Goal: Task Accomplishment & Management: Complete application form

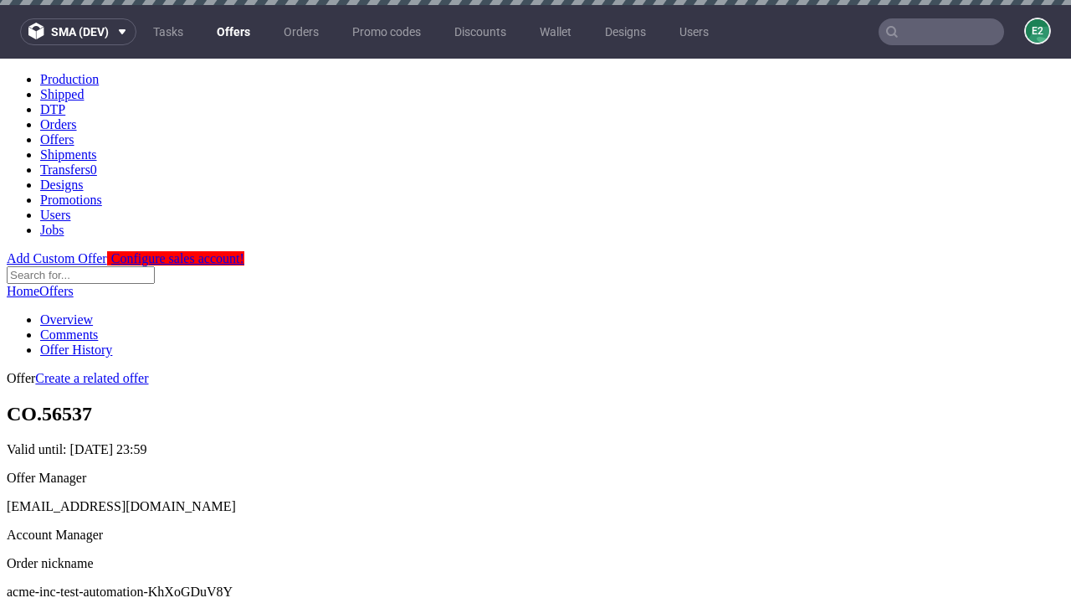
scroll to position [166, 0]
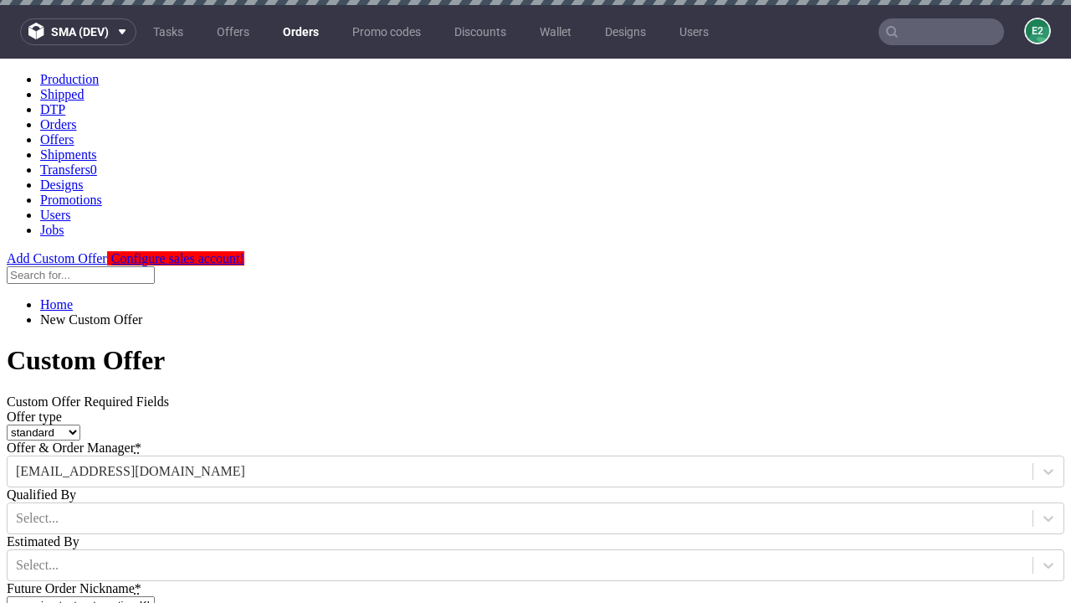
type input "acme-inc-test-automation-KhXoGDuV8Y"
type input "2025-08-20"
type input "e2e-user-U9ye7DbxyJ@test.com"
select select "gb"
type input "e2e-user-U9ye7DbxyJ@test.com"
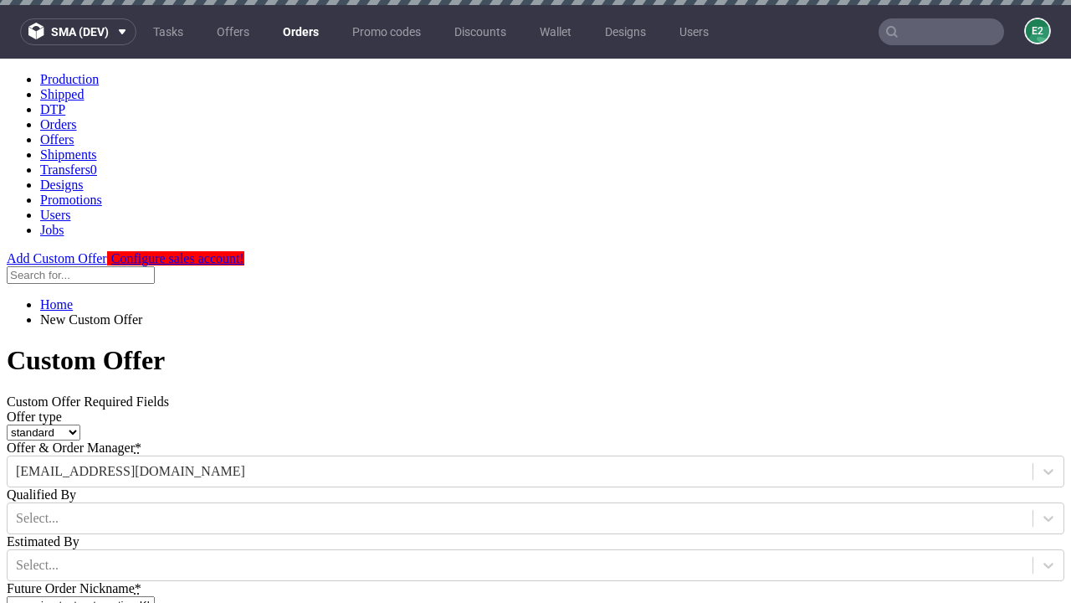
scroll to position [5, 0]
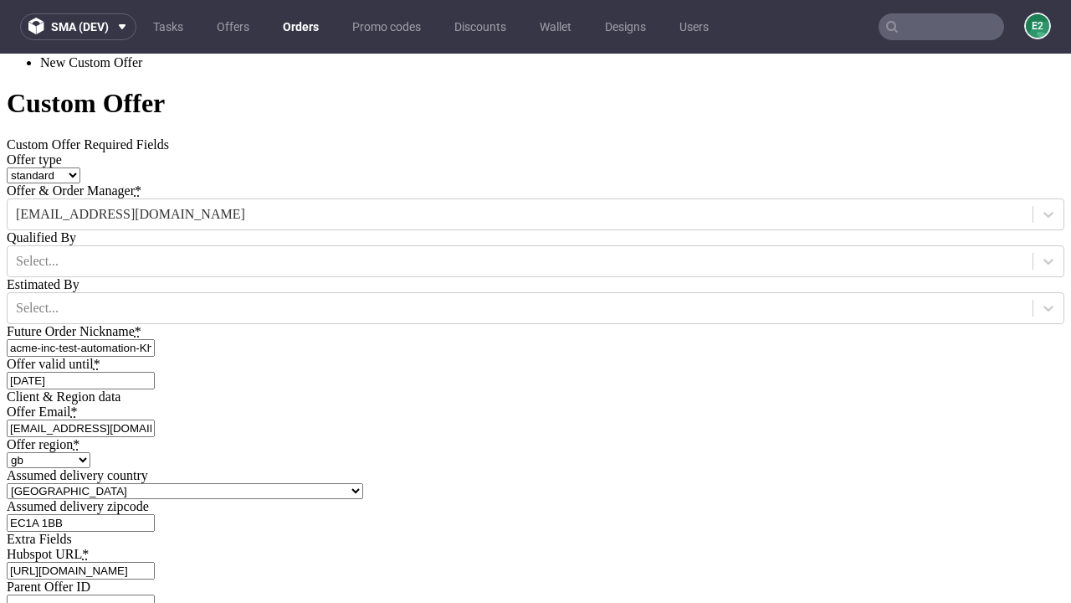
type input "https://app-eu1.hubspot.com/contacts/139493128/record/0-3/7600435676"
type input "Please wait..."
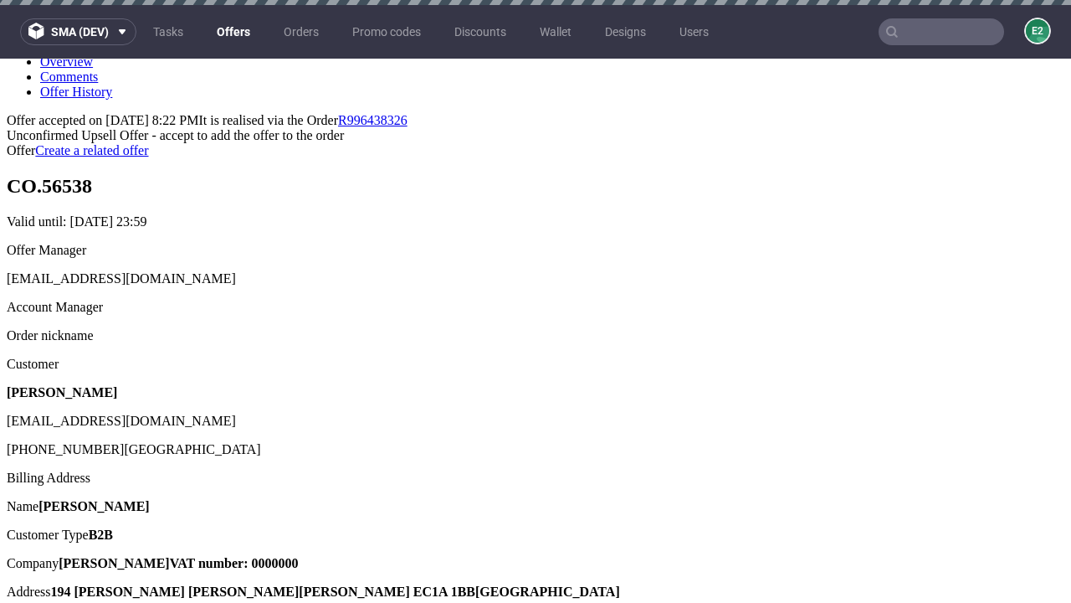
scroll to position [5, 0]
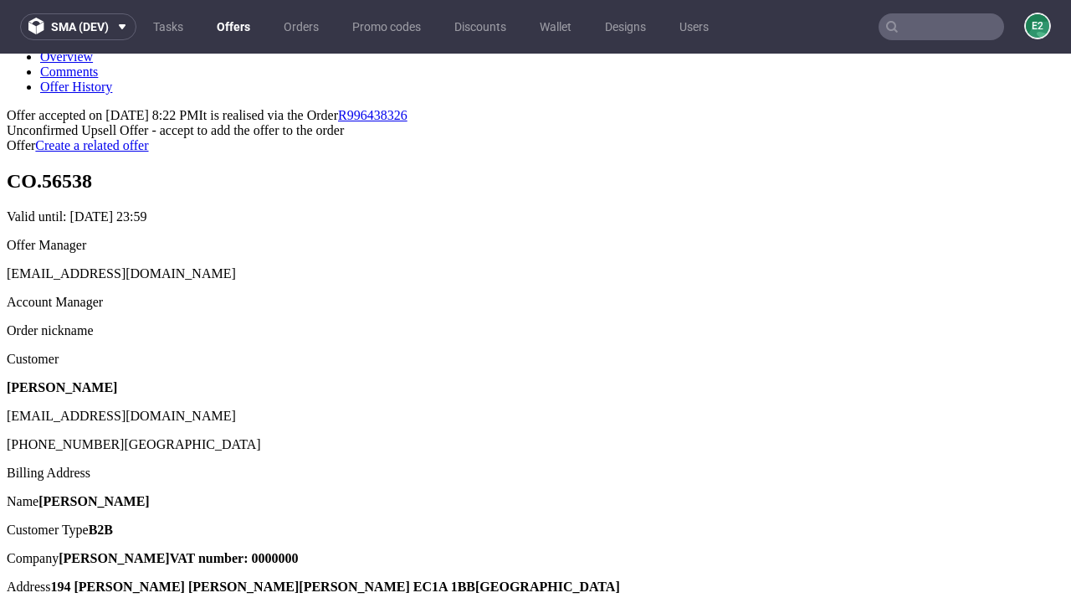
type input "In progress..."
